Goal: Task Accomplishment & Management: Manage account settings

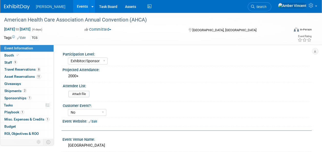
select select "Exhibitor/Sponsor"
select select "No"
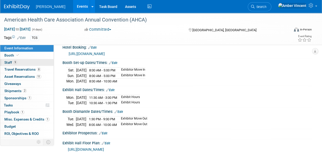
click at [11, 61] on span "Staff 9" at bounding box center [10, 63] width 13 height 4
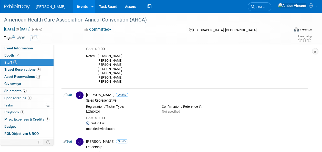
scroll to position [154, 0]
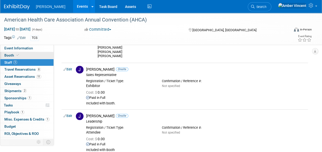
click at [18, 53] on link "Booth" at bounding box center [26, 55] width 53 height 7
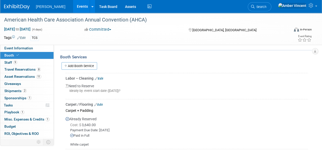
scroll to position [77, 0]
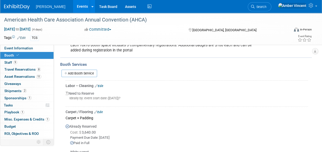
click at [100, 86] on link "Edit" at bounding box center [99, 86] width 8 height 4
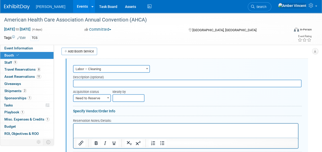
scroll to position [0, 0]
click at [106, 81] on input "text" at bounding box center [187, 84] width 229 height 8
type input "Vacuum Service"
click at [131, 125] on html at bounding box center [186, 127] width 225 height 7
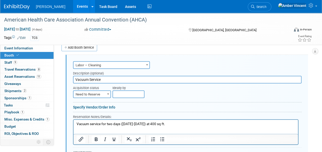
scroll to position [99, 0]
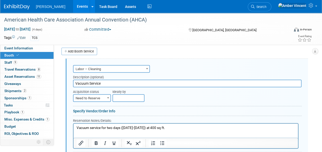
click at [105, 98] on span "Need to Reserve" at bounding box center [92, 98] width 37 height 7
select select "2"
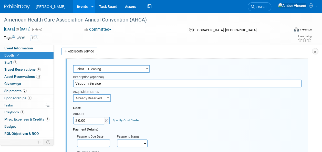
click at [99, 123] on input "$ 0.00" at bounding box center [89, 121] width 32 height 8
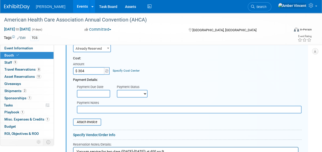
scroll to position [150, 0]
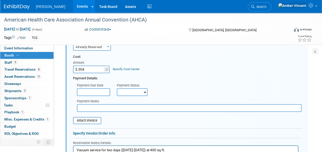
type input "$ 304.00"
click at [133, 89] on select "Not Paid Yet Partially Paid Paid in Full" at bounding box center [132, 93] width 31 height 8
select select "1"
click at [117, 89] on select "Not Paid Yet Partially Paid Paid in Full" at bounding box center [132, 93] width 31 height 8
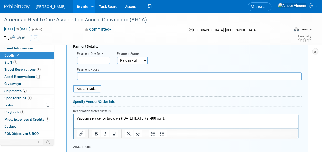
scroll to position [176, 0]
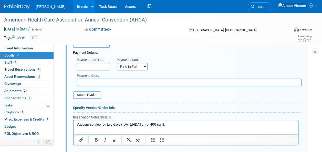
click at [162, 124] on p "Vacuum service for two days ([DATE]-[DATE]) at 400 sq ft." at bounding box center [186, 125] width 219 height 5
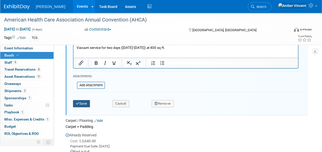
click at [84, 102] on button "Save" at bounding box center [81, 103] width 17 height 7
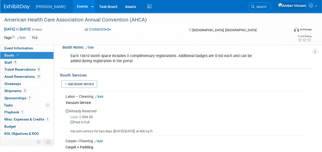
scroll to position [38, 0]
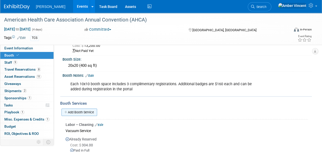
click at [95, 114] on link "Add Booth Service" at bounding box center [80, 112] width 36 height 7
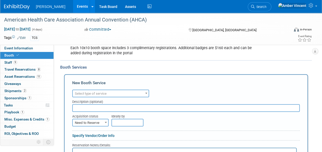
scroll to position [89, 0]
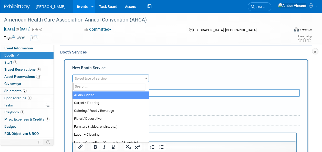
click at [103, 76] on span "Select type of service" at bounding box center [111, 78] width 76 height 7
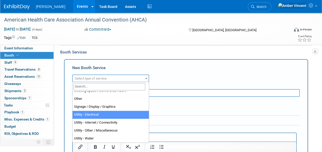
scroll to position [115, 0]
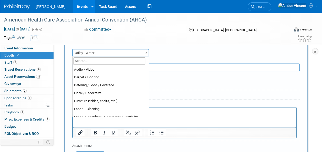
click at [102, 54] on span "Utility - Water" at bounding box center [111, 53] width 76 height 7
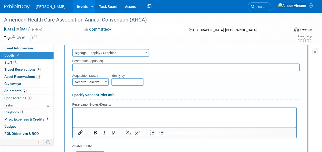
click at [102, 55] on span "Signage / Display / Graphics" at bounding box center [111, 53] width 76 height 7
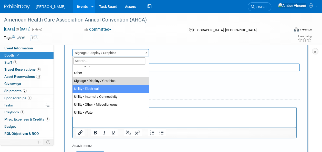
select select "8"
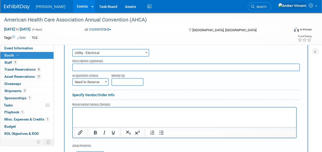
click at [92, 65] on input "text" at bounding box center [186, 68] width 228 height 8
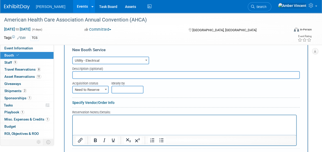
scroll to position [115, 0]
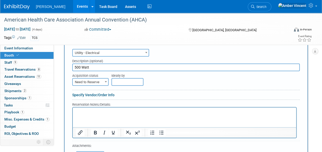
drag, startPoint x: 93, startPoint y: 67, endPoint x: 72, endPoint y: 64, distance: 21.4
click at [72, 64] on div "Description (optional) 500 Watt" at bounding box center [186, 64] width 236 height 15
paste input "Outlet (5 AMPS) 120 Volt"
type input "Power 500 Watt Outlet (5 AMPS) 120 Volt"
click at [96, 80] on span "Need to Reserve" at bounding box center [90, 82] width 35 height 7
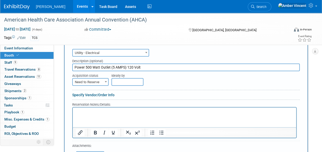
drag, startPoint x: 87, startPoint y: 79, endPoint x: 87, endPoint y: 84, distance: 4.6
click at [87, 79] on span "Need to Reserve" at bounding box center [90, 82] width 35 height 7
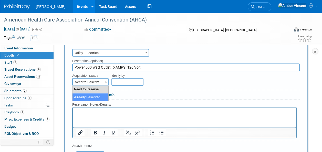
select select "2"
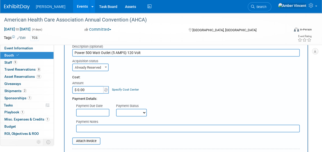
scroll to position [141, 0]
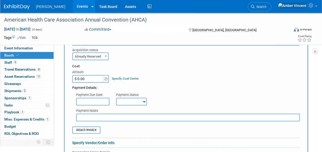
click at [97, 78] on input "$ 0.00" at bounding box center [88, 79] width 32 height 8
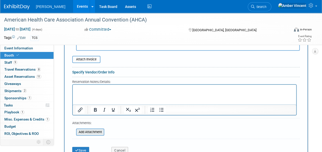
scroll to position [218, 0]
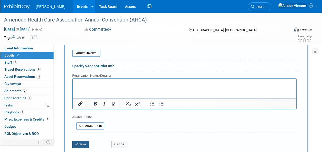
type input "$ 111.00"
click at [79, 145] on button "Save" at bounding box center [80, 144] width 17 height 7
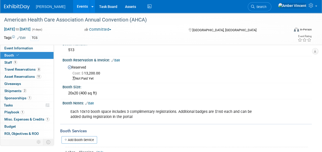
scroll to position [0, 0]
